Goal: Task Accomplishment & Management: Manage account settings

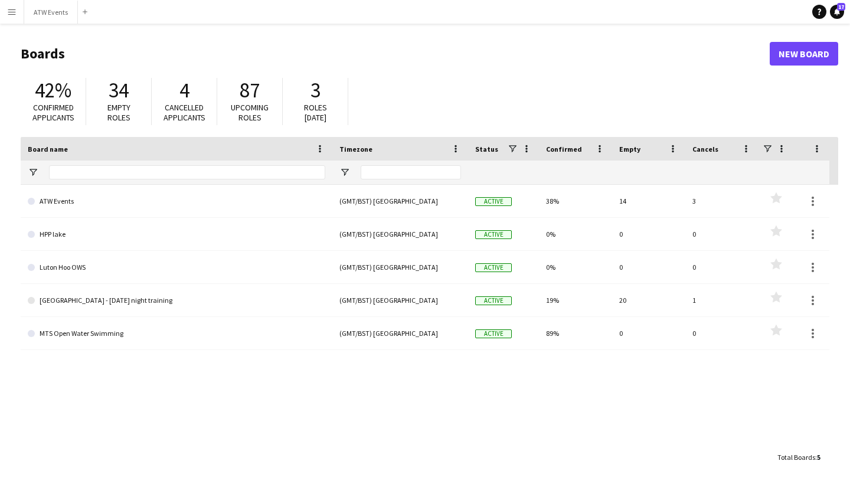
click at [205, 415] on div "ATW Events (GMT/BST) [GEOGRAPHIC_DATA] Active 38% 14 3 Favourites HPP lake (GMT…" at bounding box center [429, 315] width 817 height 261
drag, startPoint x: 205, startPoint y: 415, endPoint x: 98, endPoint y: 374, distance: 114.9
click at [98, 374] on div "ATW Events (GMT/BST) [GEOGRAPHIC_DATA] Active 38% 14 3 Favourites HPP lake (GMT…" at bounding box center [429, 315] width 817 height 261
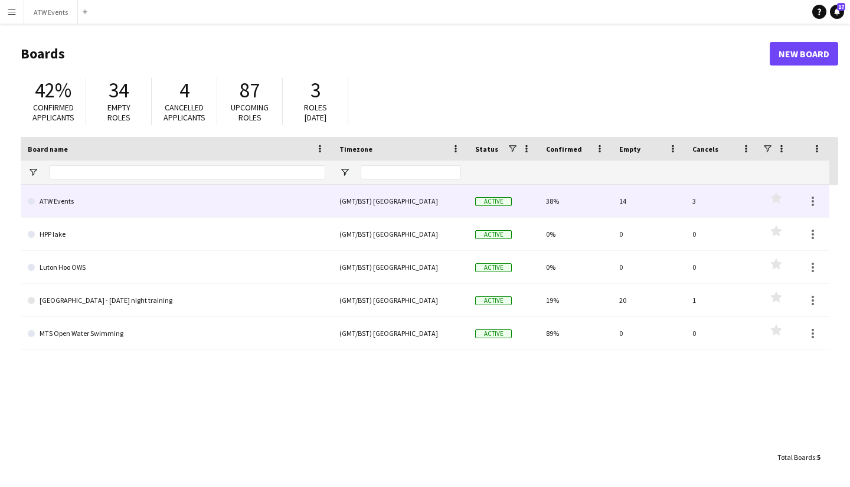
click at [99, 210] on link "ATW Events" at bounding box center [176, 201] width 297 height 33
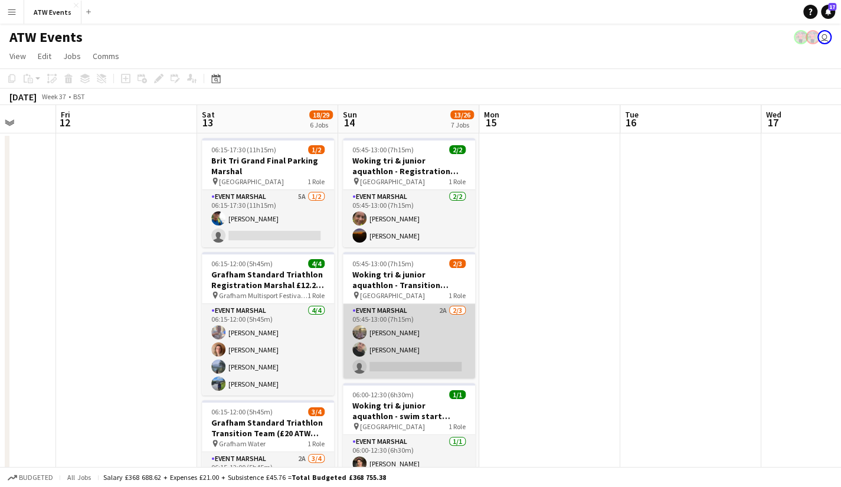
click at [440, 311] on app-card-role "Event Marshal 2A [DATE] 05:45-13:00 (7h15m) [PERSON_NAME] [PERSON_NAME] single-…" at bounding box center [409, 341] width 132 height 74
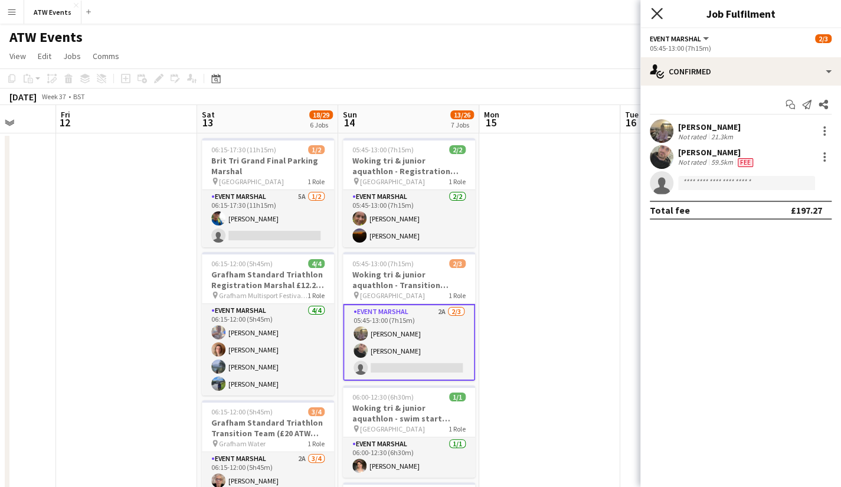
click at [658, 17] on icon "Close pop-in" at bounding box center [656, 13] width 11 height 11
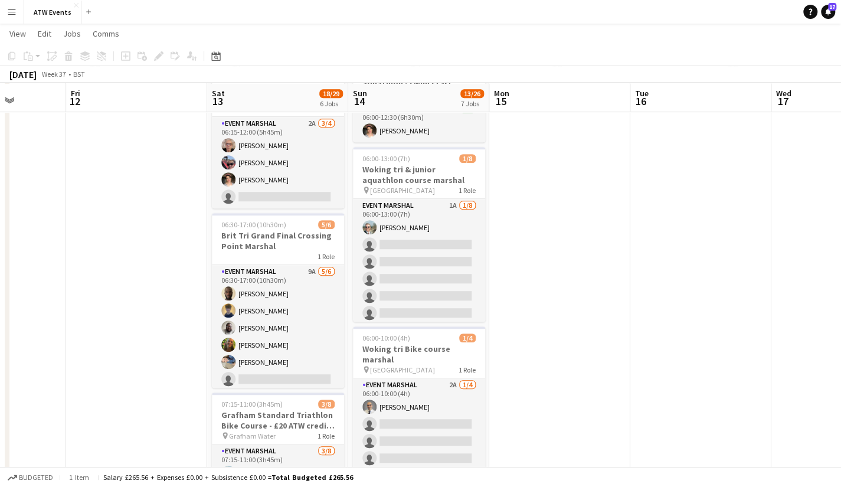
scroll to position [335, 0]
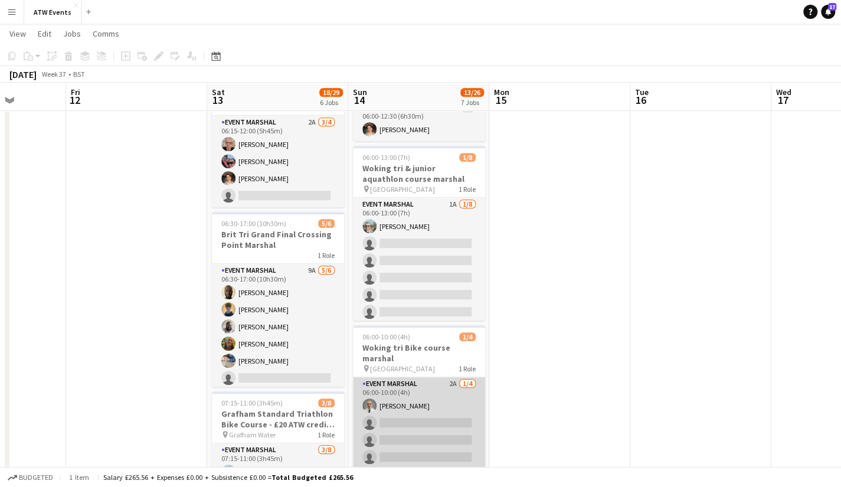
click at [451, 377] on app-card-role "Event Marshal 2A [DATE] 06:00-10:00 (4h) [PERSON_NAME] single-neutral-actions s…" at bounding box center [419, 422] width 132 height 91
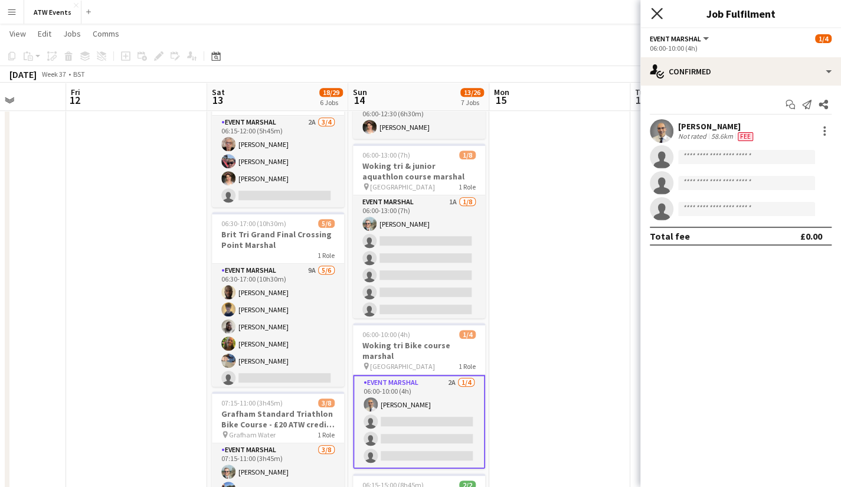
click at [659, 15] on icon at bounding box center [656, 13] width 11 height 11
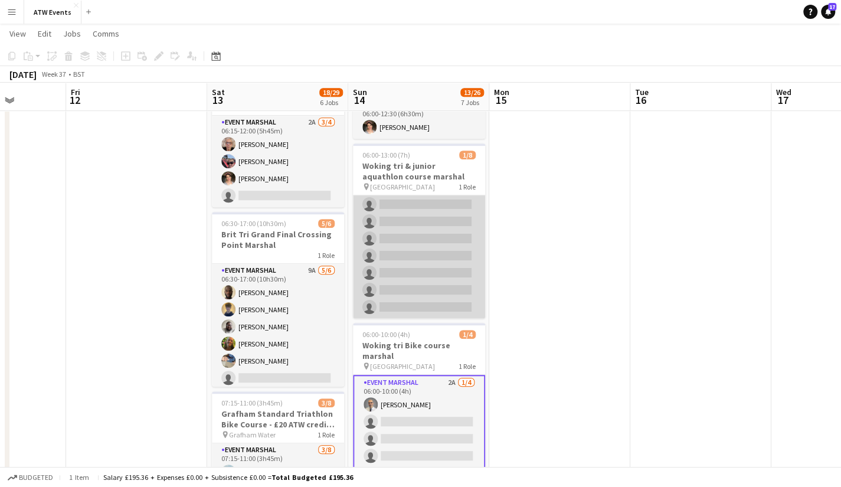
scroll to position [0, 0]
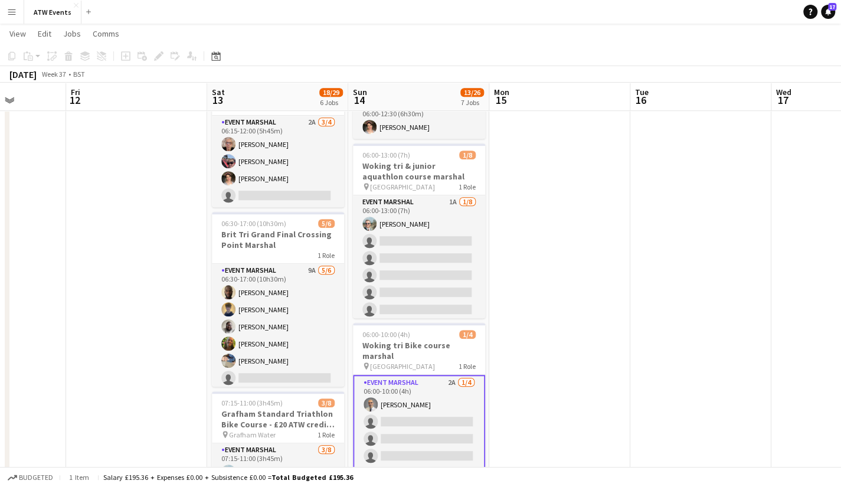
click at [450, 375] on app-card-role "Event Marshal 2A [DATE] 06:00-10:00 (4h) [PERSON_NAME] single-neutral-actions s…" at bounding box center [419, 422] width 132 height 94
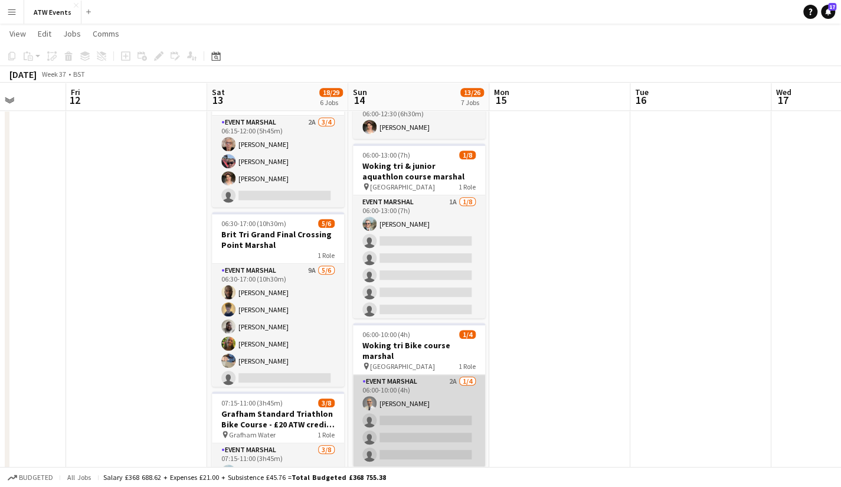
click at [456, 375] on app-card-role "Event Marshal 2A [DATE] 06:00-10:00 (4h) [PERSON_NAME] single-neutral-actions s…" at bounding box center [419, 420] width 132 height 91
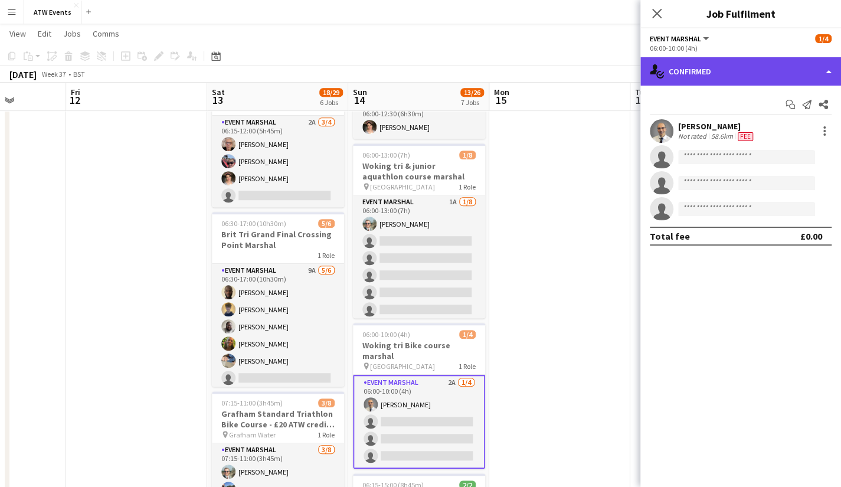
click at [769, 58] on div "single-neutral-actions-check-2 Confirmed" at bounding box center [740, 71] width 201 height 28
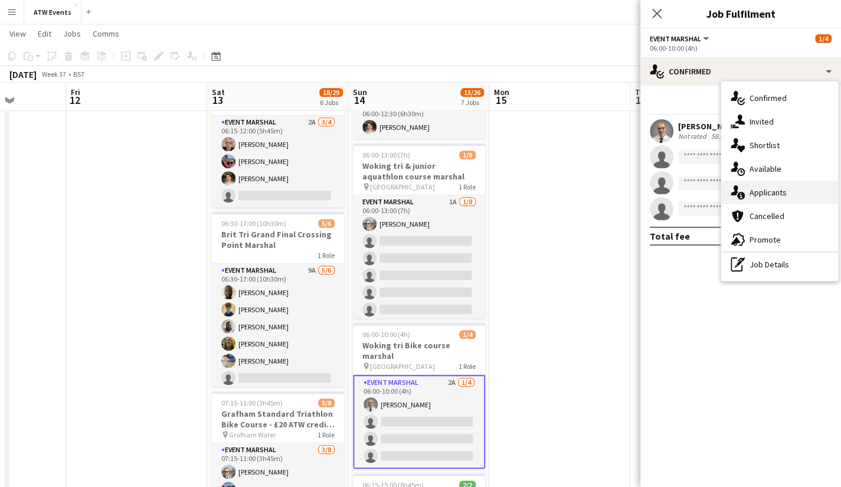
click at [765, 200] on div "single-neutral-actions-information Applicants" at bounding box center [779, 193] width 117 height 24
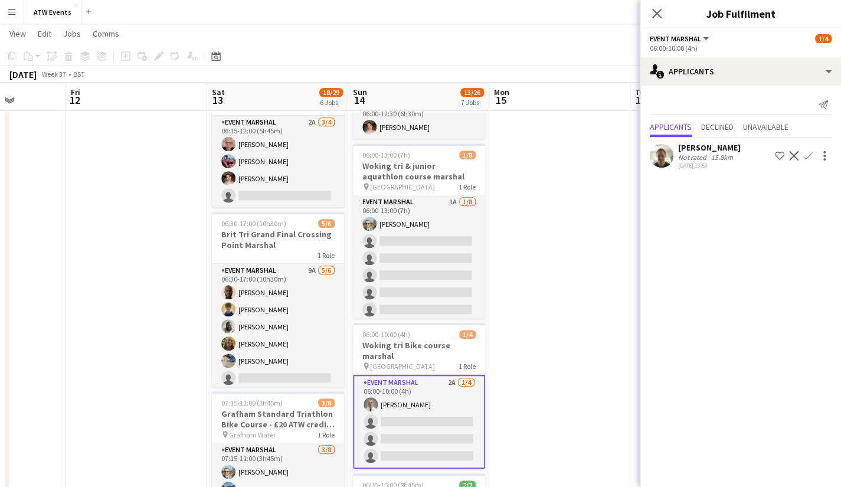
click at [662, 154] on app-user-avatar at bounding box center [662, 156] width 24 height 24
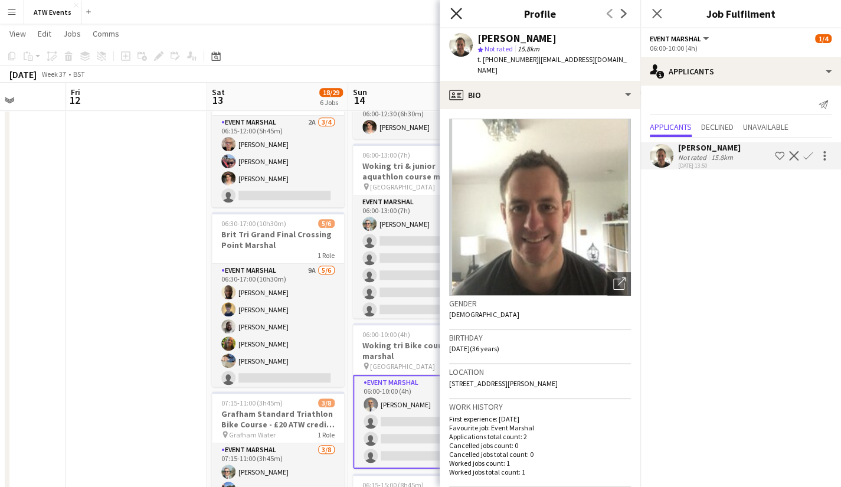
click at [452, 11] on icon "Close pop-in" at bounding box center [455, 13] width 11 height 11
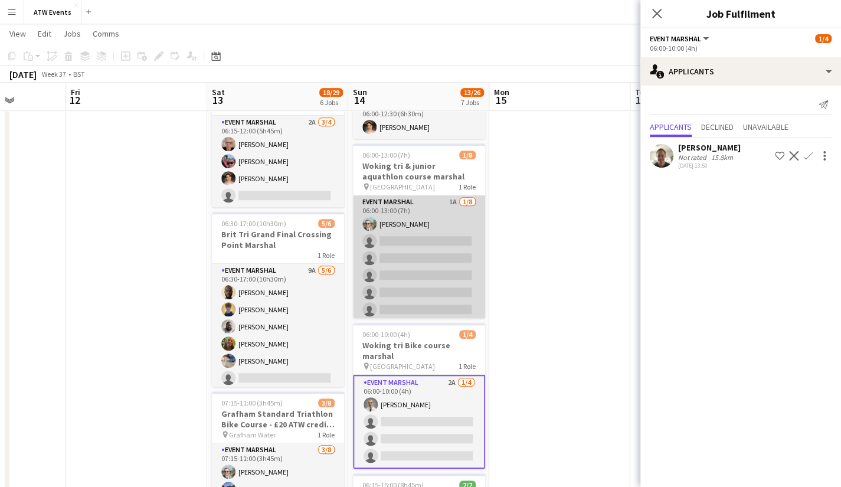
click at [444, 204] on app-card-role "Event Marshal 1A [DATE] 06:00-13:00 (7h) [PERSON_NAME] single-neutral-actions s…" at bounding box center [419, 275] width 132 height 160
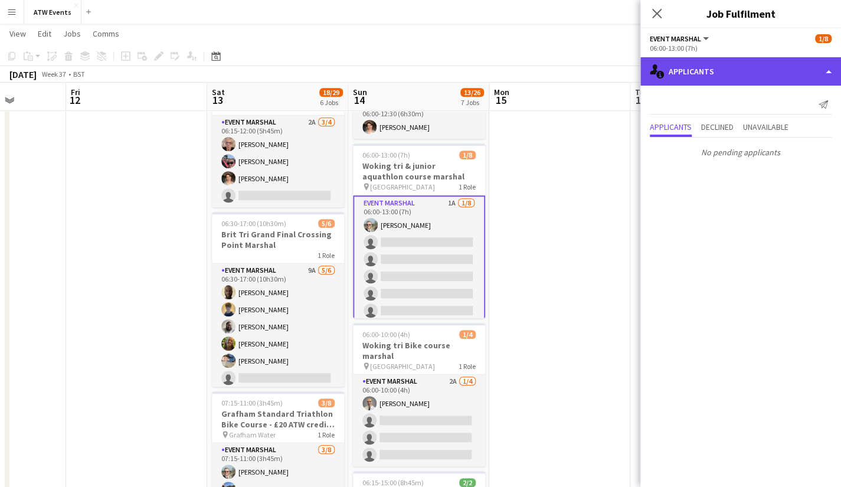
click at [714, 76] on div "single-neutral-actions-information Applicants" at bounding box center [740, 71] width 201 height 28
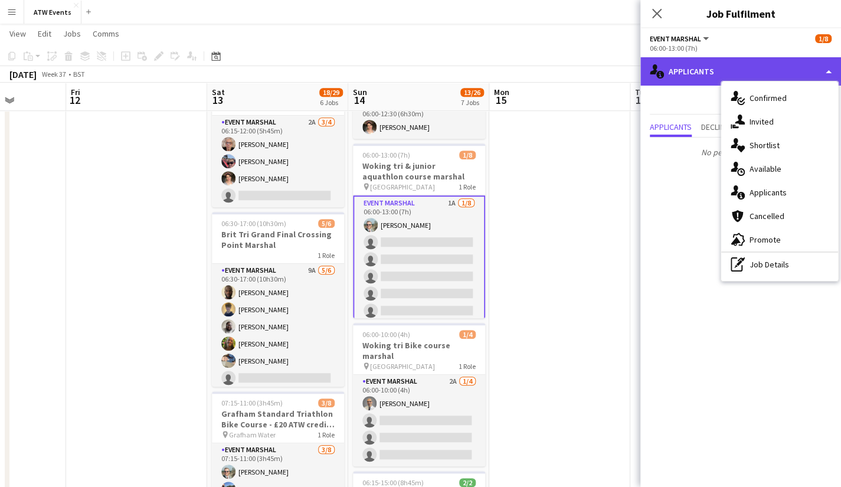
click at [714, 76] on div "single-neutral-actions-information Applicants" at bounding box center [740, 71] width 201 height 28
